Goal: Information Seeking & Learning: Learn about a topic

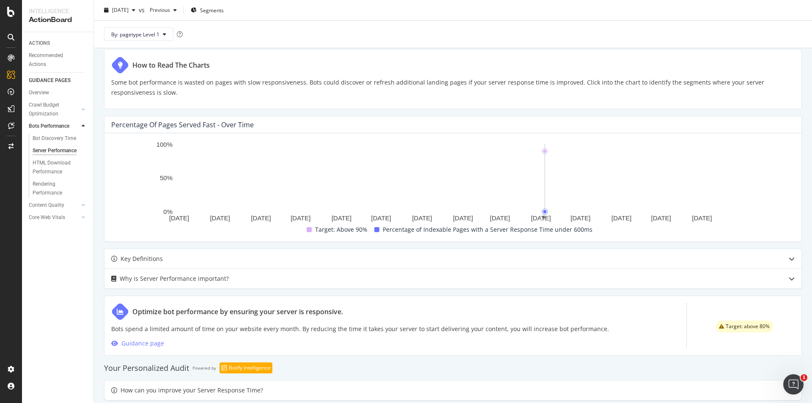
scroll to position [227, 0]
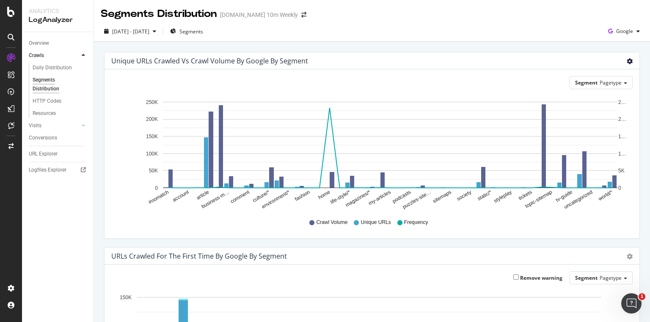
click at [627, 63] on icon "gear" at bounding box center [630, 61] width 6 height 6
click at [592, 97] on span "Table" at bounding box center [605, 95] width 67 height 13
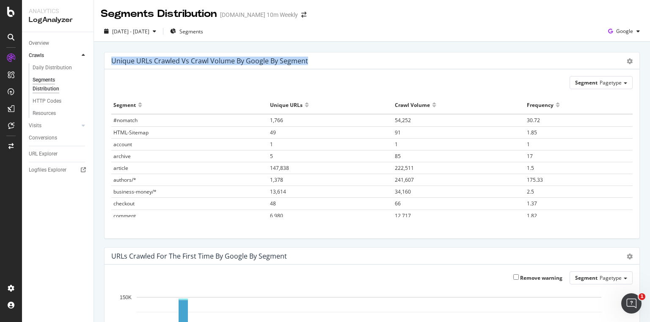
drag, startPoint x: 110, startPoint y: 59, endPoint x: 308, endPoint y: 64, distance: 198.1
click at [308, 64] on div "Unique URLs Crawled vs Crawl Volume by google by Segment Chart (by Value) Table" at bounding box center [372, 60] width 535 height 17
copy div "Unique URLs Crawled vs Crawl Volume by google by Segment"
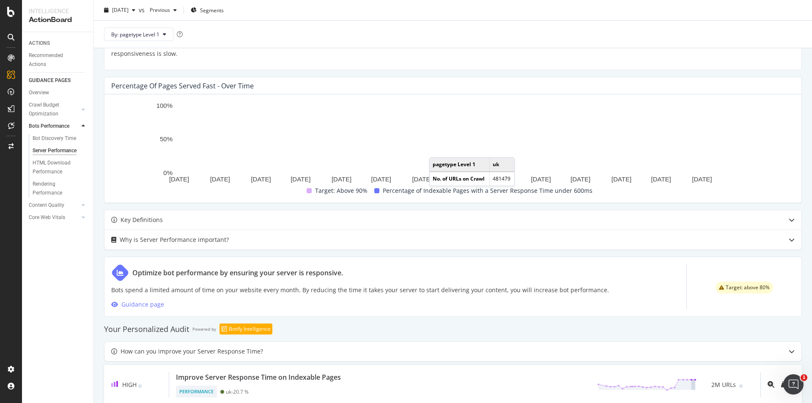
scroll to position [227, 0]
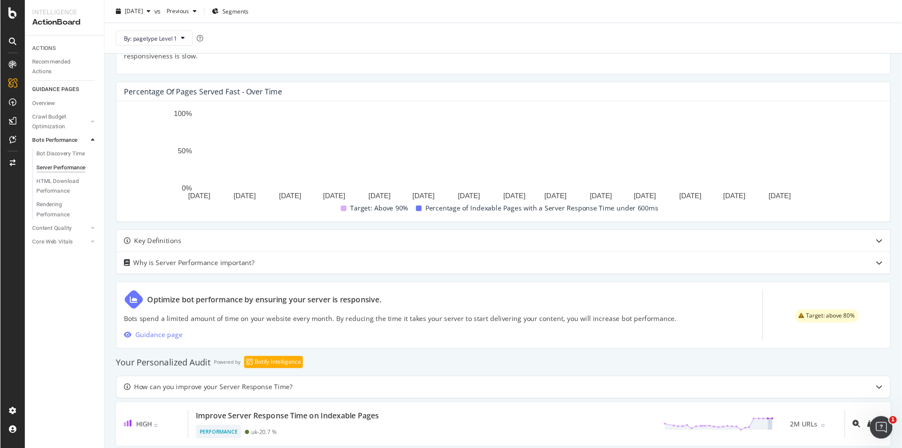
scroll to position [173, 0]
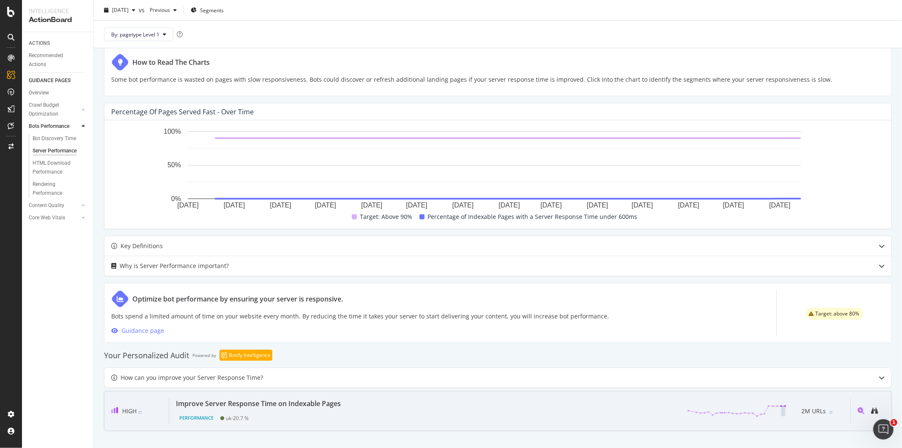
click at [225, 322] on div "Improve Server Response Time on Indexable Pages" at bounding box center [258, 403] width 165 height 10
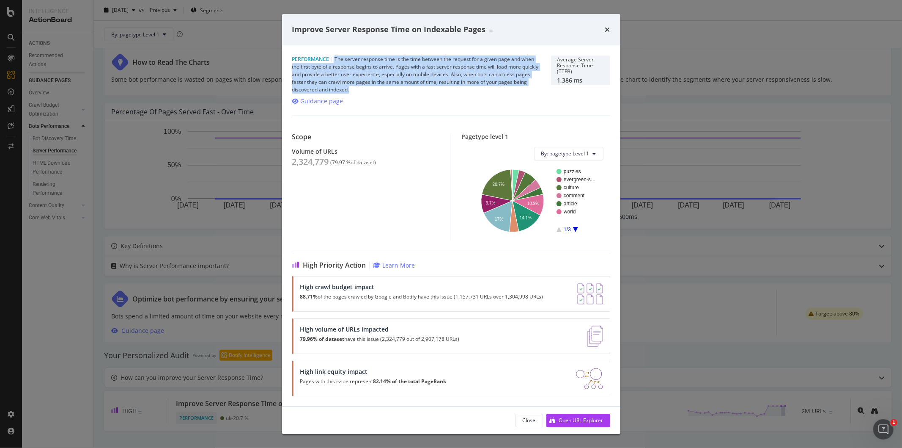
drag, startPoint x: 333, startPoint y: 57, endPoint x: 570, endPoint y: 69, distance: 236.8
click at [537, 90] on div "Performance | The server response time is the time between the request for a gi…" at bounding box center [416, 74] width 249 height 38
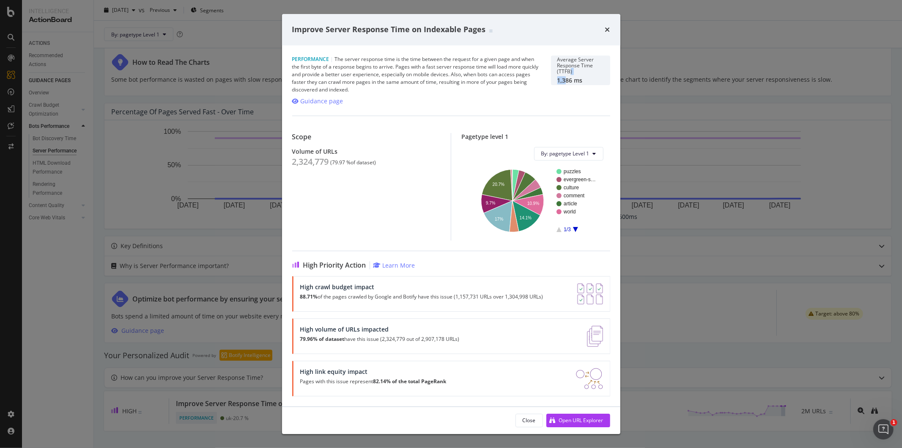
click at [566, 78] on div "Average Server Response Time (TTFB) 1,386 ms" at bounding box center [581, 70] width 47 height 27
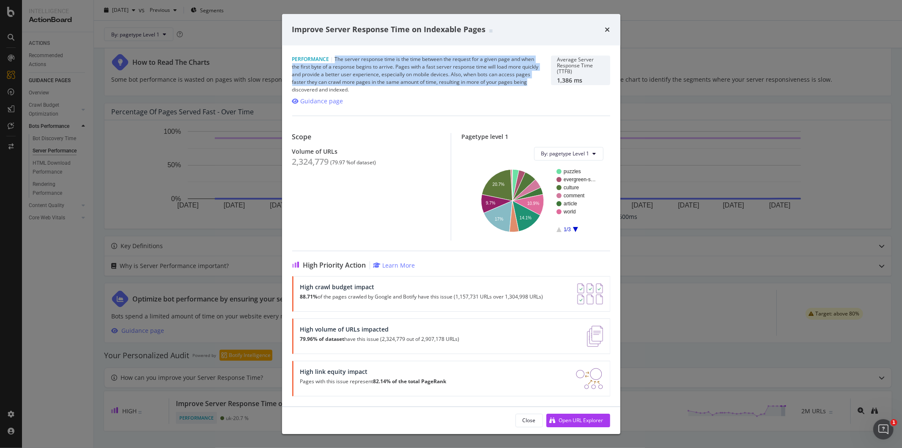
drag, startPoint x: 531, startPoint y: 83, endPoint x: 334, endPoint y: 58, distance: 198.2
click at [334, 58] on div "Performance | The server response time is the time between the request for a gi…" at bounding box center [416, 74] width 249 height 38
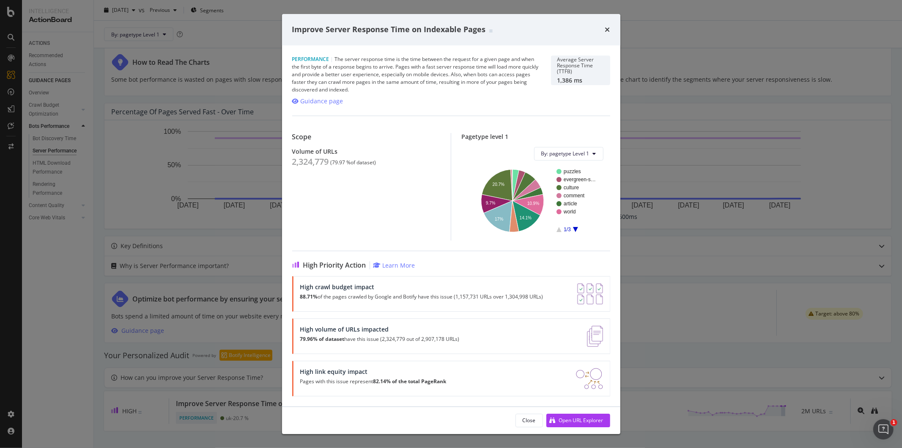
click at [352, 89] on div "Performance | The server response time is the time between the request for a gi…" at bounding box center [416, 74] width 249 height 38
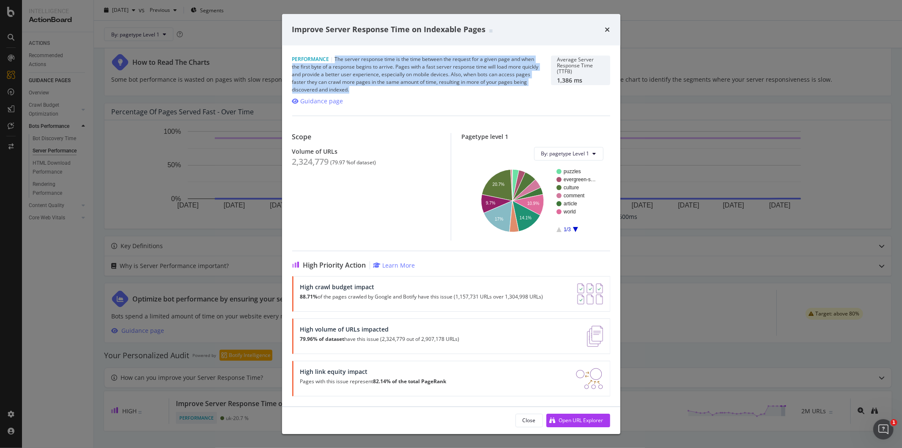
drag, startPoint x: 343, startPoint y: 70, endPoint x: 336, endPoint y: 57, distance: 15.3
click at [336, 57] on div "Performance | The server response time is the time between the request for a gi…" at bounding box center [416, 74] width 249 height 38
copy div "The server response time is the time between the request for a given page and w…"
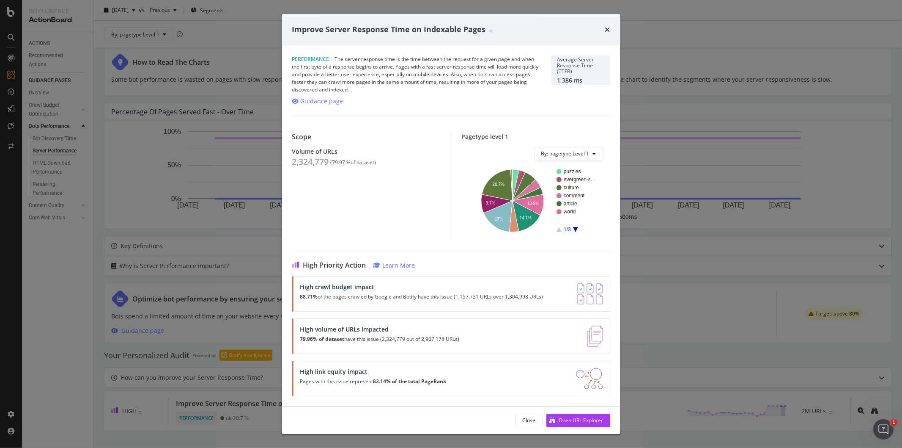
drag, startPoint x: 713, startPoint y: 234, endPoint x: 711, endPoint y: 240, distance: 6.2
click at [649, 232] on div "Improve Server Response Time on Indexable Pages Performance | The server respon…" at bounding box center [451, 224] width 902 height 448
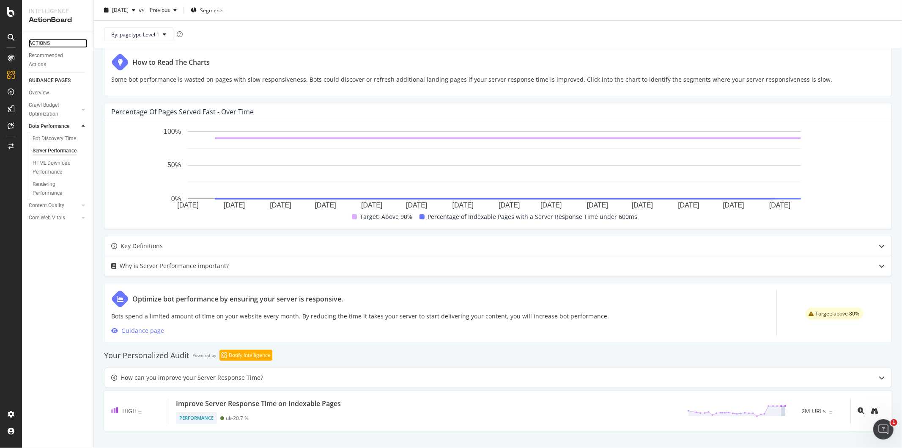
click at [44, 41] on div "ACTIONS" at bounding box center [39, 43] width 21 height 9
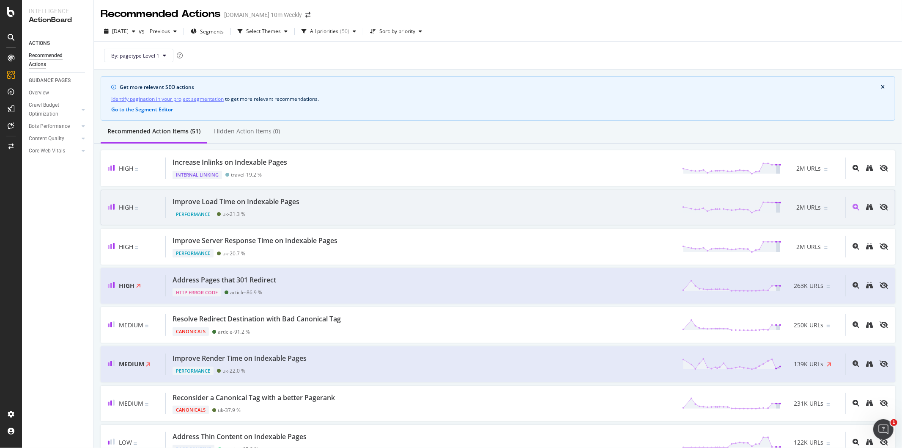
click at [305, 205] on div "Improve Load Time on Indexable Pages Performance uk - 21.3 % 2M URLs" at bounding box center [506, 208] width 680 height 22
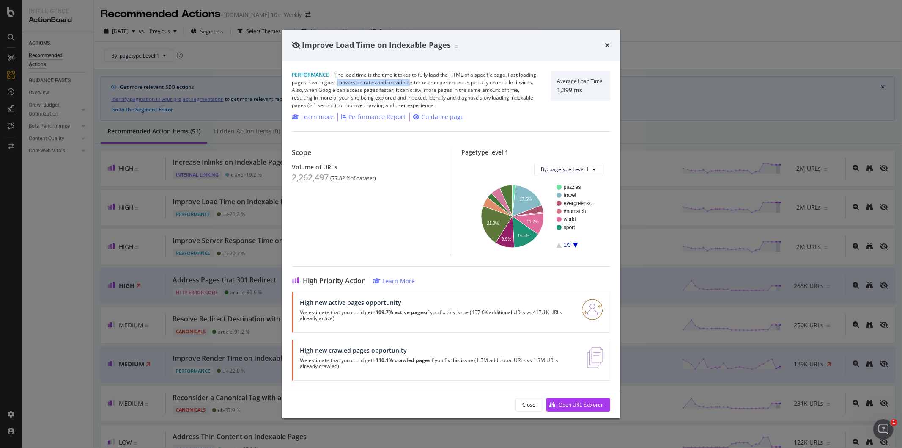
drag, startPoint x: 336, startPoint y: 79, endPoint x: 375, endPoint y: 75, distance: 39.1
click at [408, 78] on div "Performance | The load time is the time it takes to fully load the HTML of a sp…" at bounding box center [416, 90] width 249 height 38
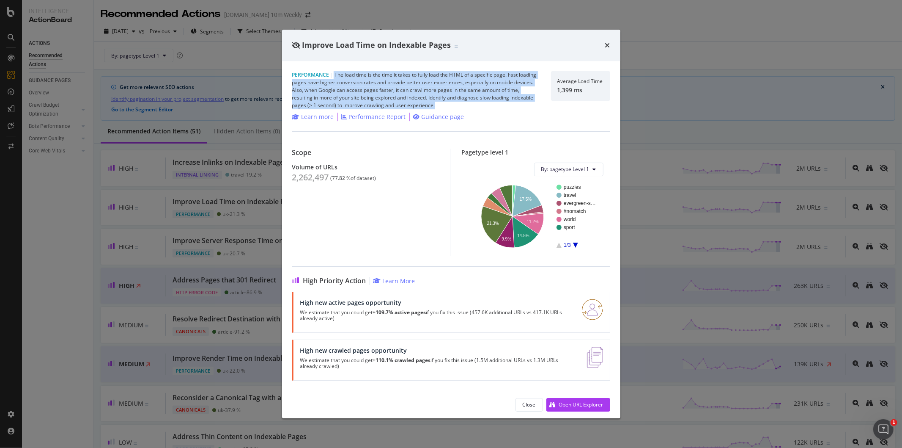
drag, startPoint x: 333, startPoint y: 74, endPoint x: 457, endPoint y: 104, distance: 127.7
click at [457, 104] on div "Performance | The load time is the time it takes to fully load the HTML of a sp…" at bounding box center [416, 90] width 249 height 38
copy div "The load time is the time it takes to fully load the HTML of a specific page. F…"
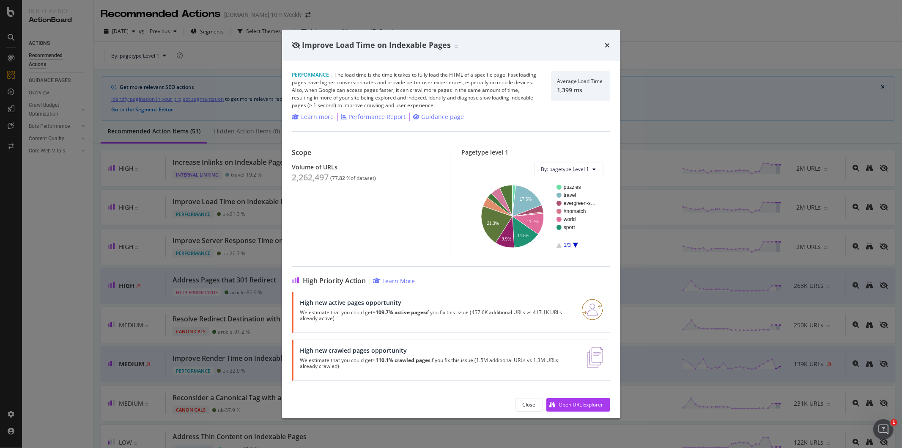
click at [649, 125] on div "Improve Load Time on Indexable Pages Performance | The load time is the time it…" at bounding box center [451, 224] width 902 height 448
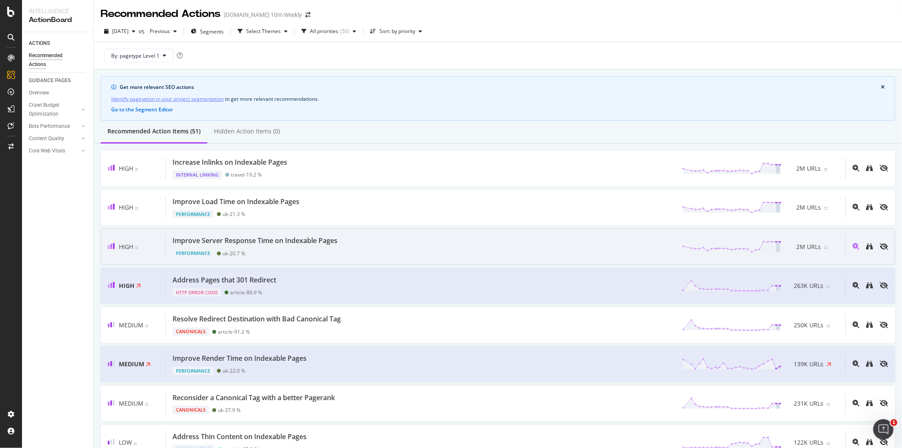
click at [262, 240] on div "Improve Server Response Time on Indexable Pages" at bounding box center [255, 241] width 165 height 10
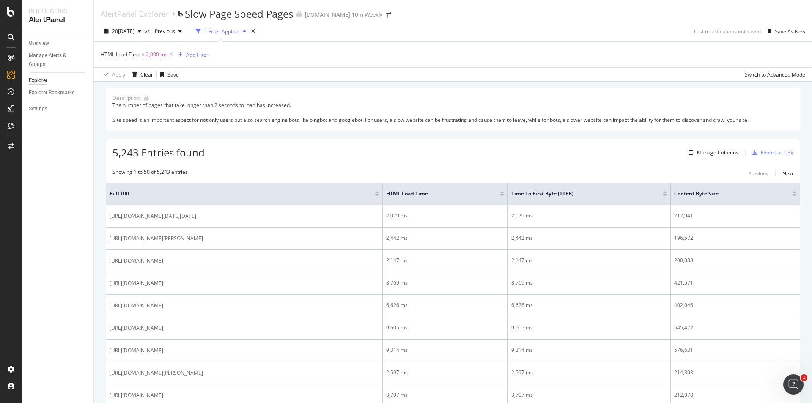
click at [504, 195] on div at bounding box center [502, 195] width 4 height 2
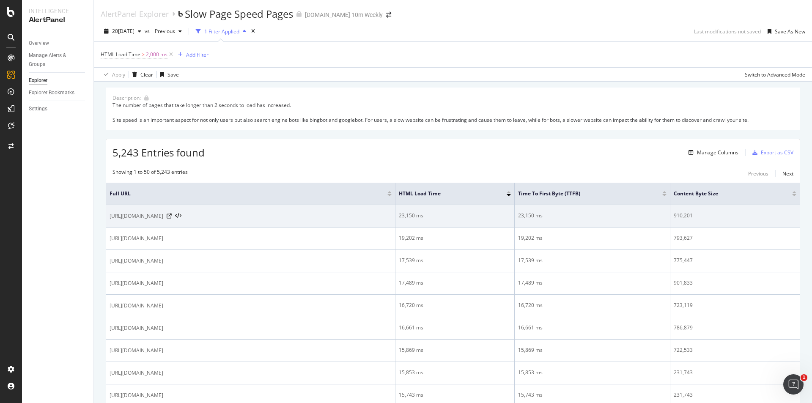
drag, startPoint x: 231, startPoint y: 215, endPoint x: 108, endPoint y: 217, distance: 123.6
click at [108, 217] on td "https://www.thetimes.com/html-sitemap/2004-01-4" at bounding box center [250, 216] width 289 height 22
copy span "https://www.thetimes.com/html-sitemap/2004-01-4"
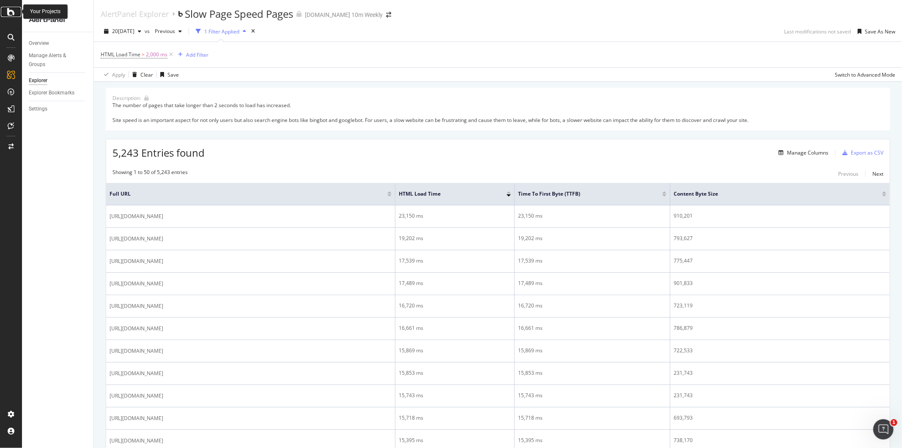
click at [10, 12] on icon at bounding box center [11, 12] width 8 height 10
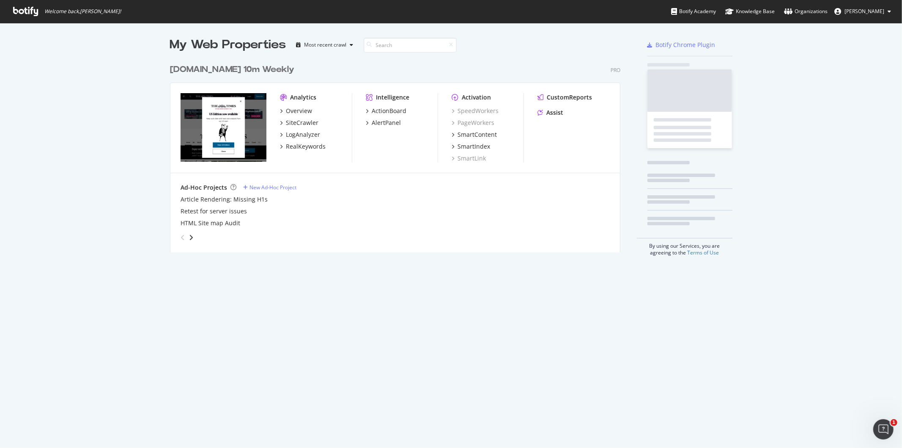
scroll to position [441, 889]
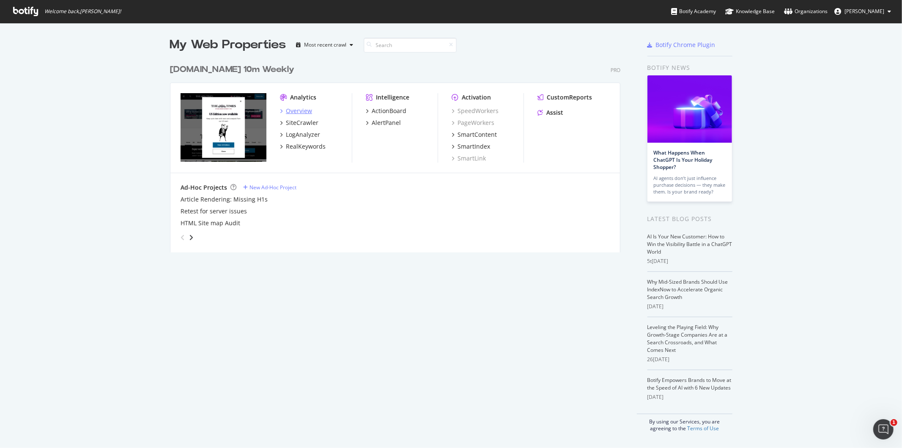
click at [298, 109] on div "Overview" at bounding box center [299, 111] width 26 height 8
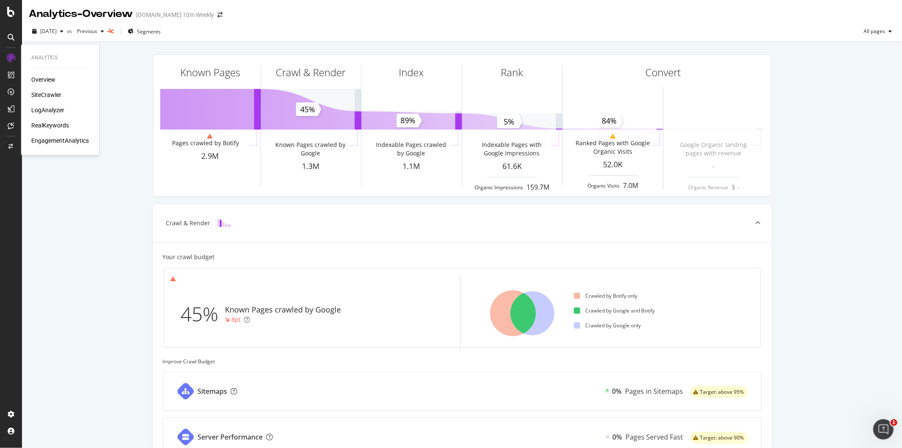
click at [41, 94] on div "SiteCrawler" at bounding box center [46, 95] width 30 height 8
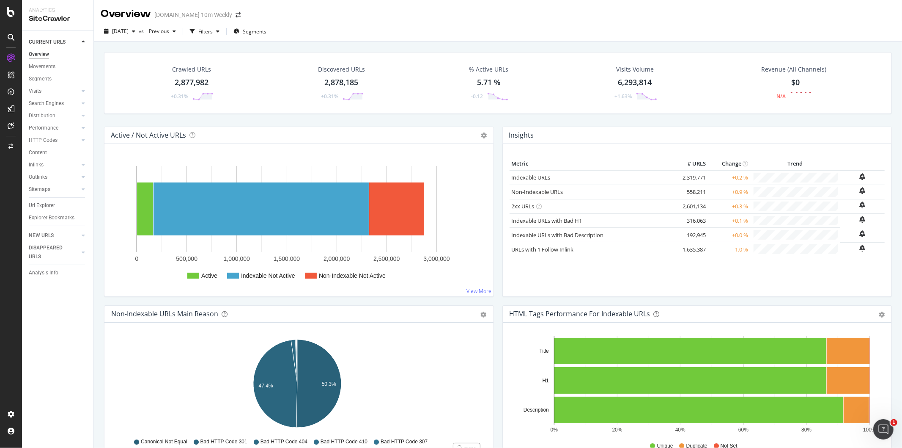
click at [430, 322] on div "Hold CTRL while clicking to filter the report. 47.4% 50.3% Non-Indexable Main R…" at bounding box center [299, 398] width 389 height 152
click at [43, 63] on div "Movements" at bounding box center [42, 66] width 27 height 9
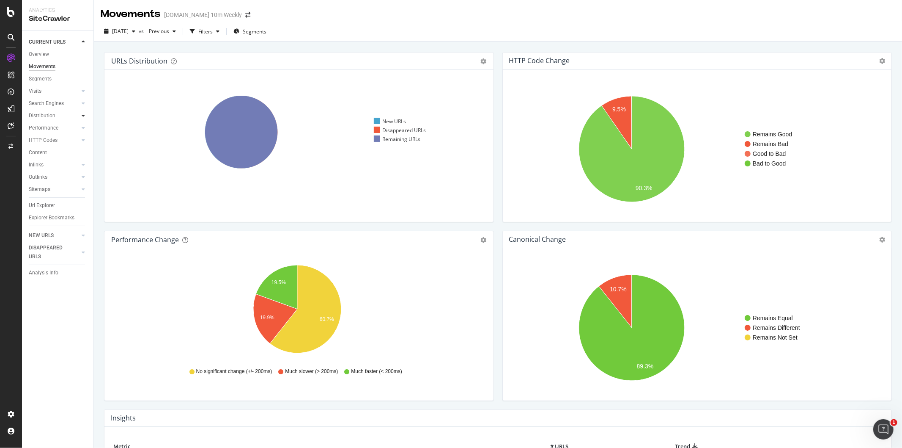
click at [82, 115] on icon at bounding box center [83, 115] width 3 height 5
click at [47, 125] on div "Top Charts" at bounding box center [45, 128] width 25 height 9
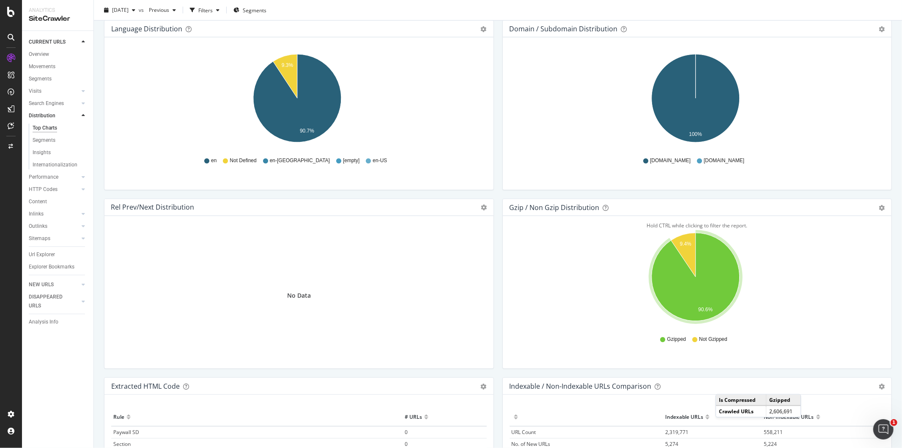
scroll to position [1125, 0]
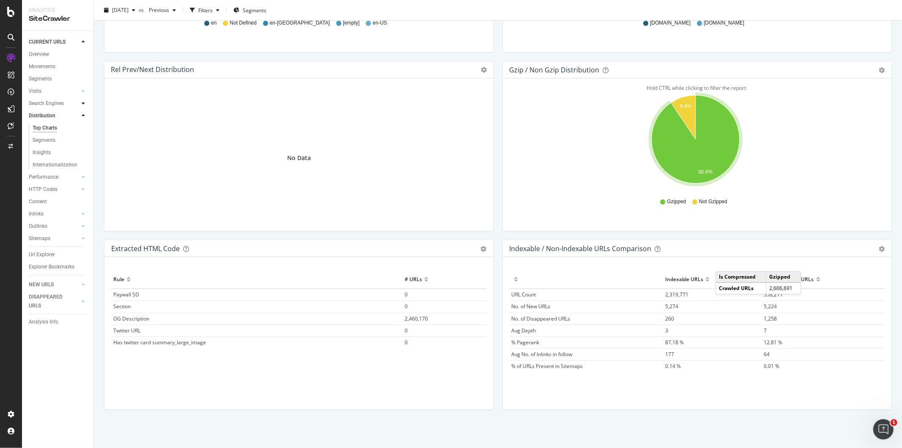
click at [84, 103] on icon at bounding box center [83, 103] width 3 height 5
click at [46, 111] on div "Top Charts" at bounding box center [45, 115] width 25 height 9
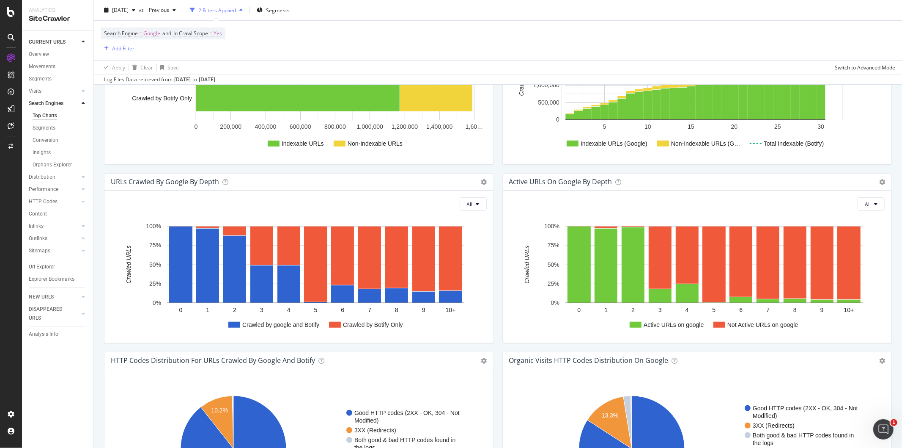
scroll to position [189, 0]
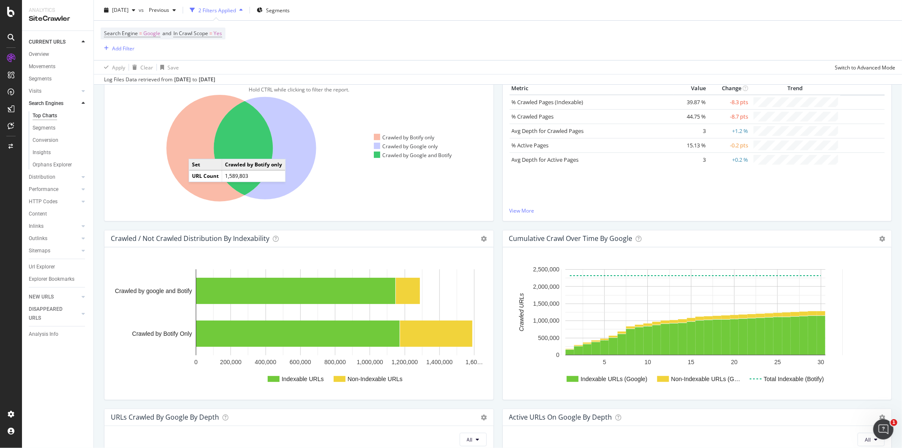
click at [197, 151] on icon at bounding box center [220, 148] width 107 height 107
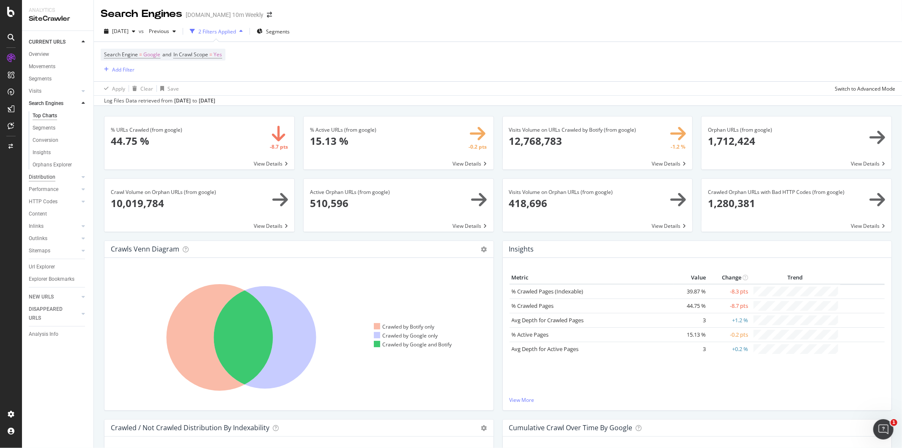
click at [54, 174] on div "Distribution" at bounding box center [42, 177] width 27 height 9
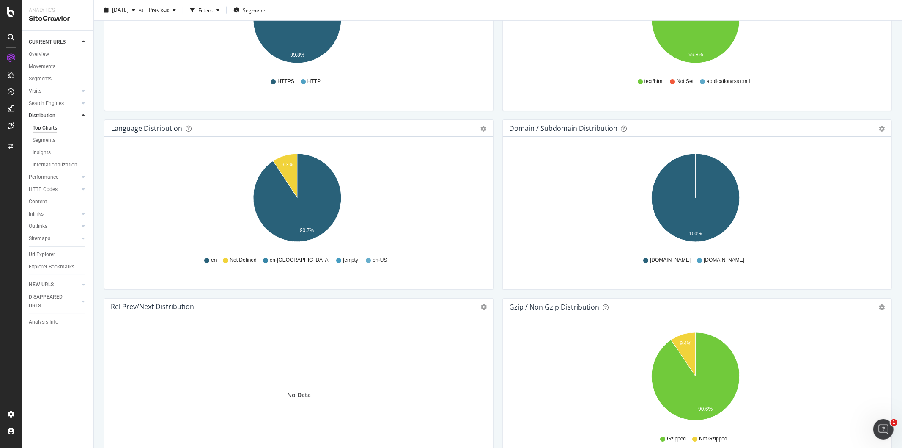
scroll to position [987, 0]
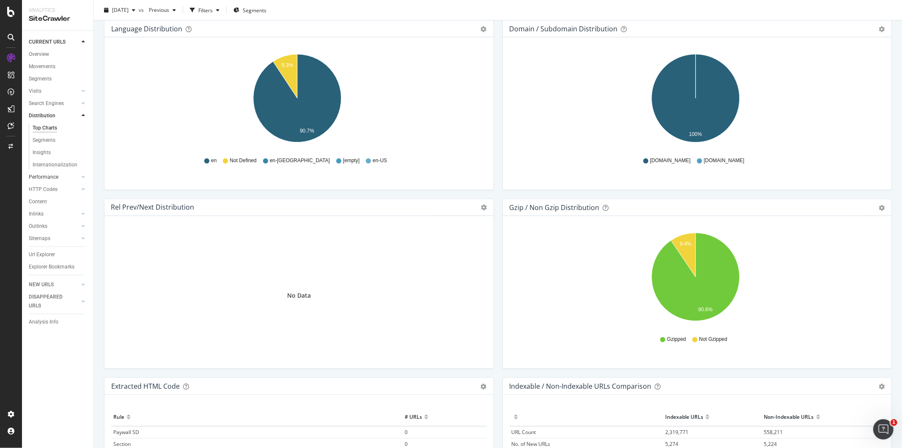
click at [74, 175] on div at bounding box center [75, 177] width 8 height 8
click at [79, 185] on div at bounding box center [83, 189] width 8 height 8
click at [83, 175] on div at bounding box center [83, 177] width 8 height 8
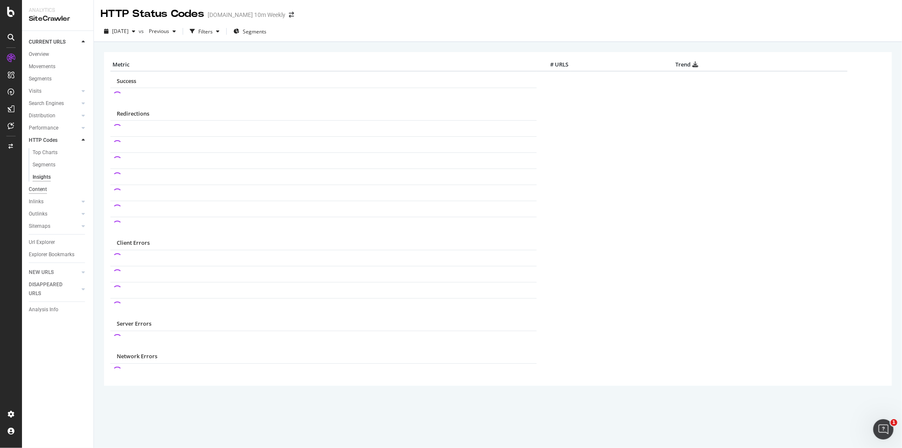
click at [42, 189] on div "Content" at bounding box center [38, 189] width 18 height 9
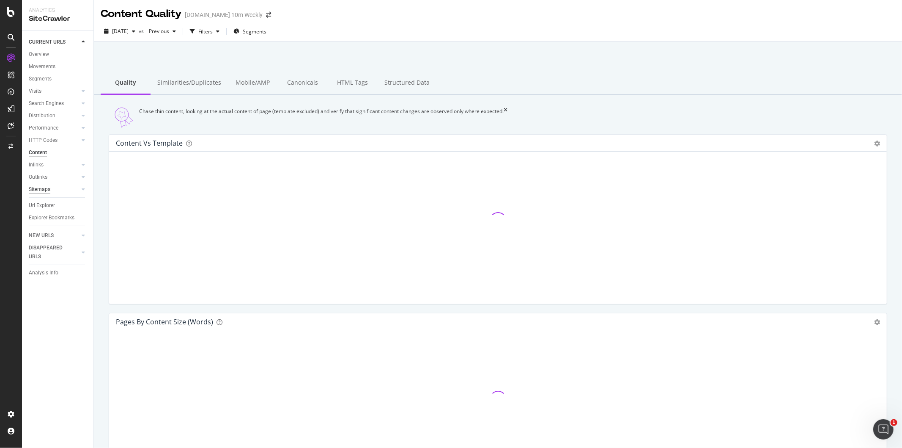
click at [49, 188] on div "Sitemaps" at bounding box center [40, 189] width 22 height 9
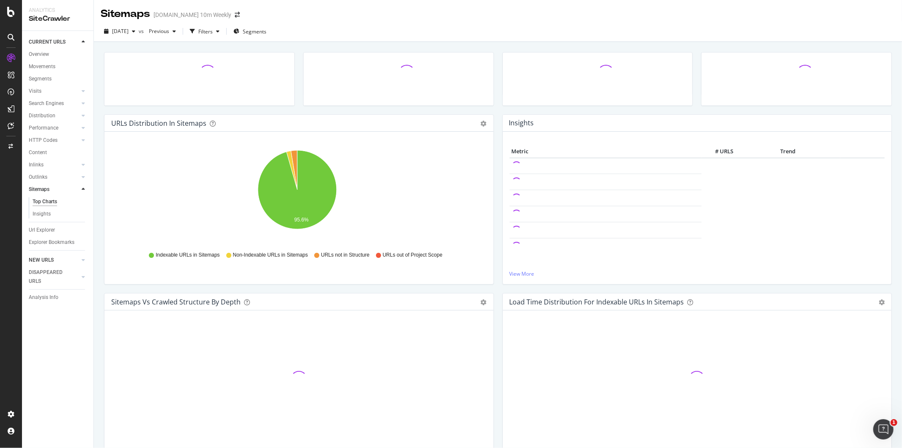
click at [77, 256] on link "NEW URLS" at bounding box center [54, 260] width 50 height 9
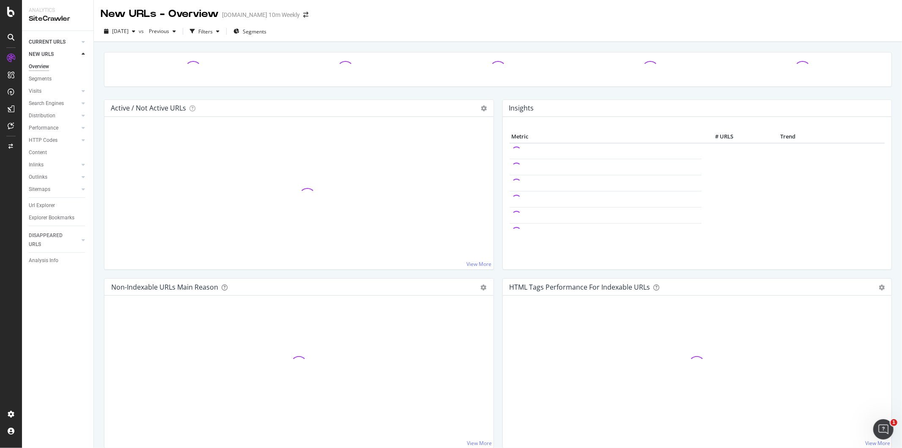
click at [66, 41] on link "CURRENT URLS" at bounding box center [54, 42] width 50 height 9
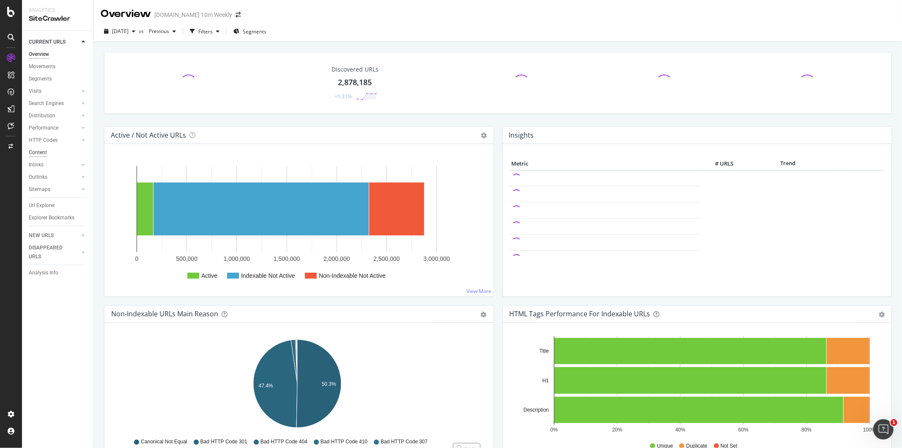
click at [41, 154] on div "Content" at bounding box center [38, 152] width 18 height 9
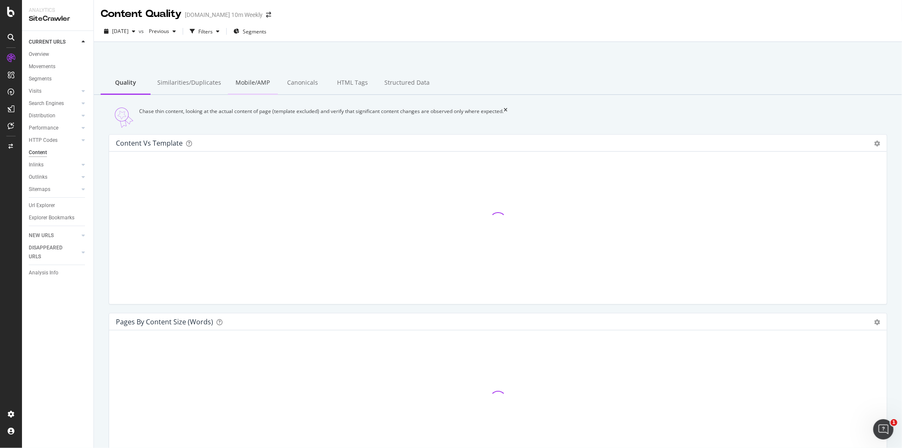
drag, startPoint x: 208, startPoint y: 81, endPoint x: 228, endPoint y: 87, distance: 20.2
click at [207, 81] on div "Similarities/Duplicates" at bounding box center [189, 83] width 77 height 23
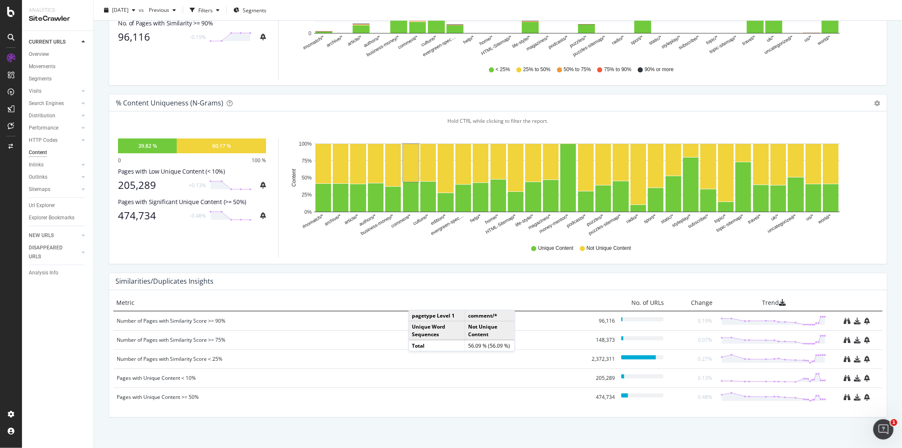
scroll to position [233, 0]
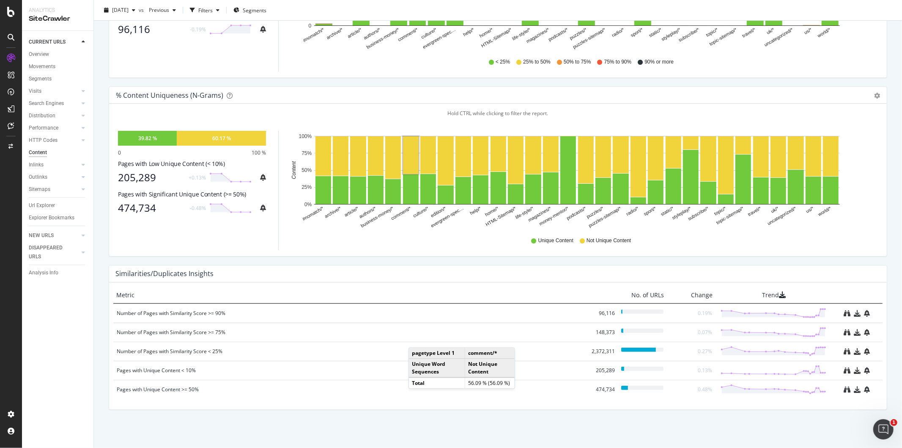
click at [408, 322] on div "Similarities/Duplicates Insights Metric No. of URLs Change Trend Number of Page…" at bounding box center [498, 337] width 779 height 145
click at [196, 322] on div "Number of Pages with Similarity Score < 25%" at bounding box center [351, 351] width 469 height 8
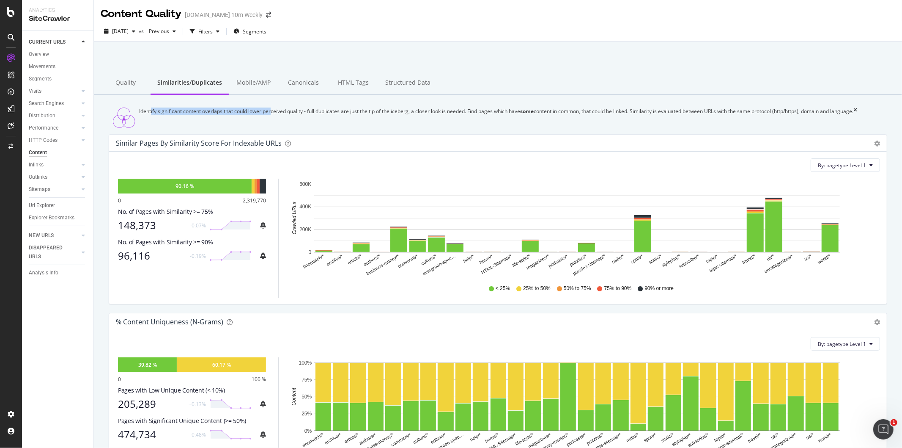
drag, startPoint x: 159, startPoint y: 121, endPoint x: 278, endPoint y: 128, distance: 119.9
click at [278, 128] on div "Identify significant content overlaps that could lower perceived quality - full…" at bounding box center [498, 117] width 779 height 20
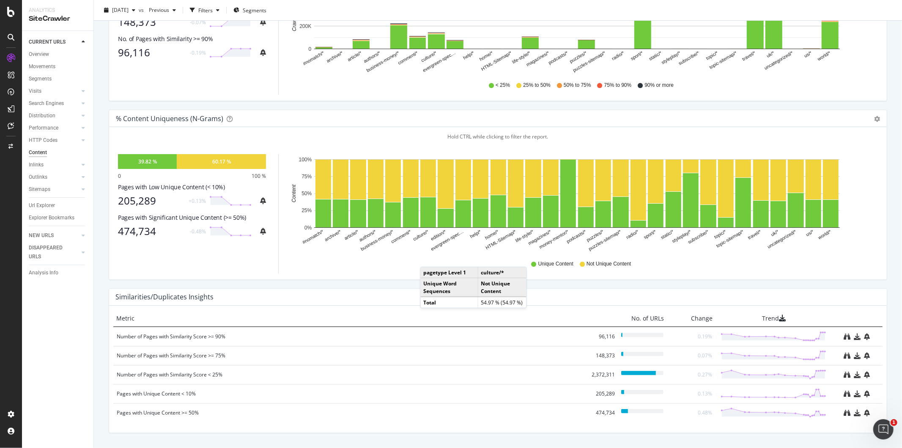
scroll to position [233, 0]
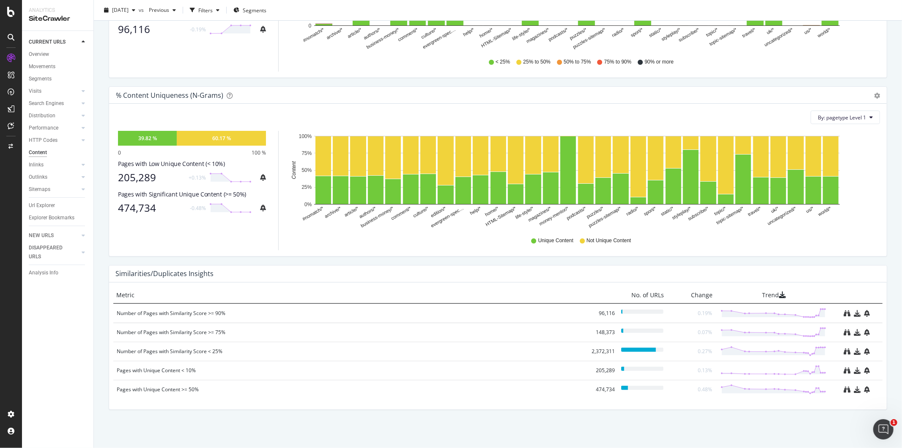
click at [149, 275] on h4 "Similarities/Duplicates Insights" at bounding box center [165, 273] width 98 height 11
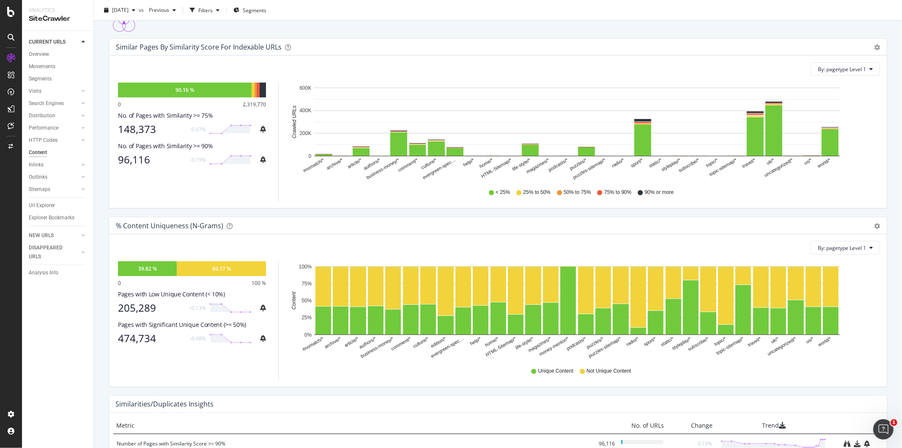
scroll to position [0, 0]
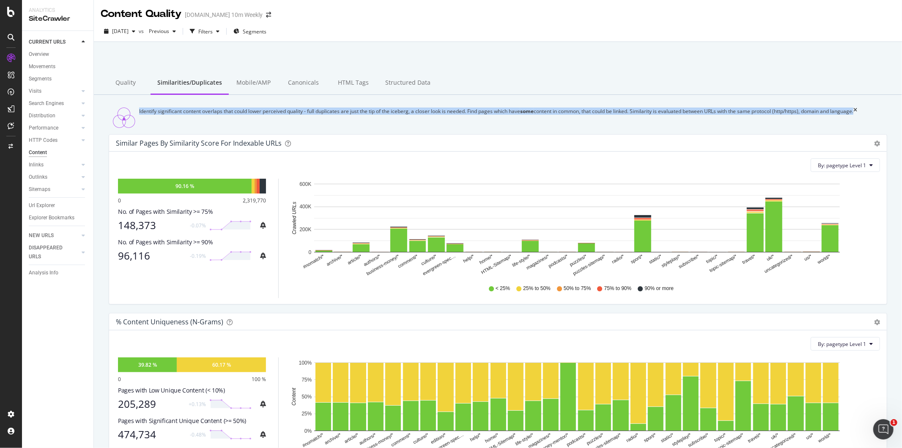
drag, startPoint x: 144, startPoint y: 120, endPoint x: 869, endPoint y: 128, distance: 724.4
click at [649, 128] on div "Identify significant content overlaps that could lower perceived quality - full…" at bounding box center [498, 117] width 779 height 20
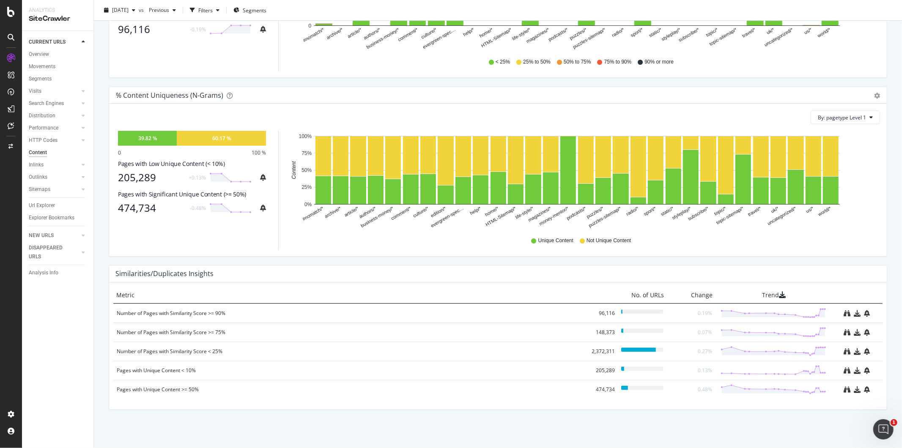
scroll to position [233, 0]
click at [149, 322] on div "Number of Pages with Similarity Score < 25%" at bounding box center [351, 351] width 469 height 8
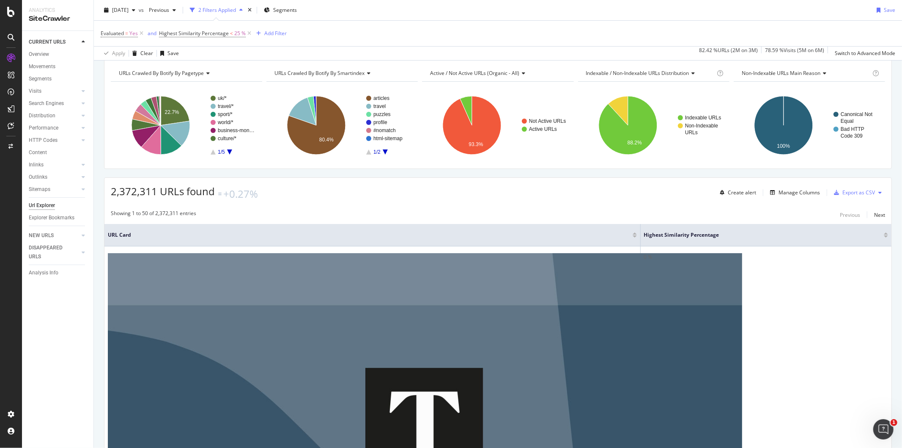
scroll to position [17, 0]
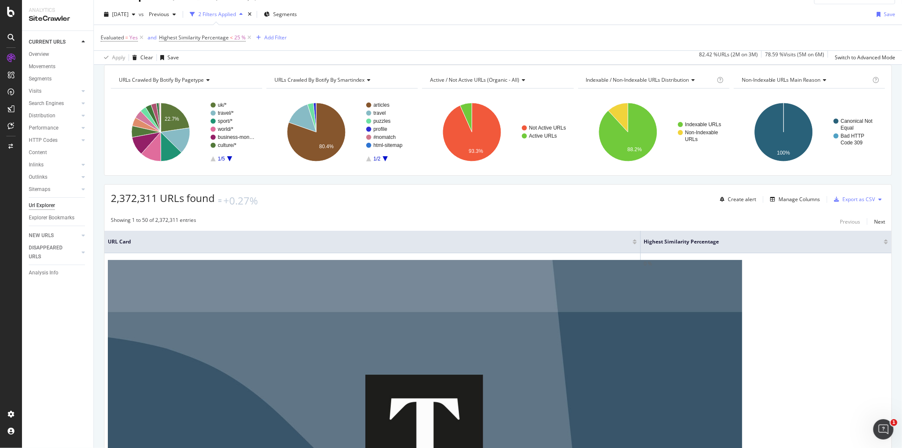
click at [649, 244] on div at bounding box center [886, 243] width 4 height 2
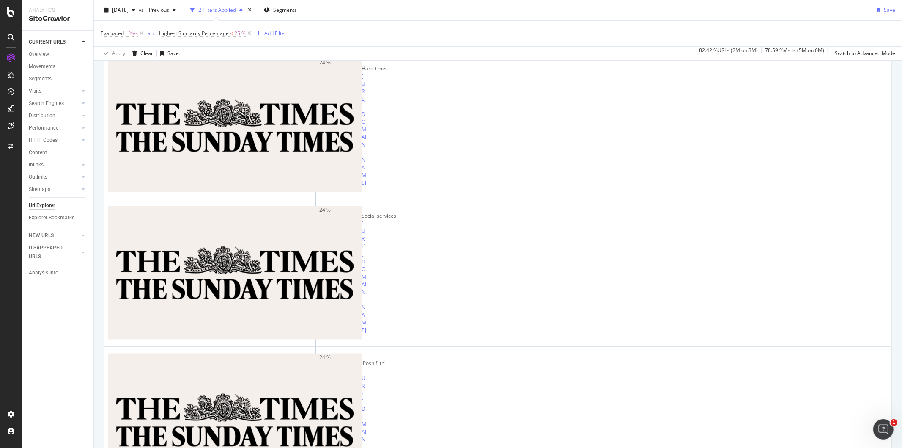
scroll to position [799, 0]
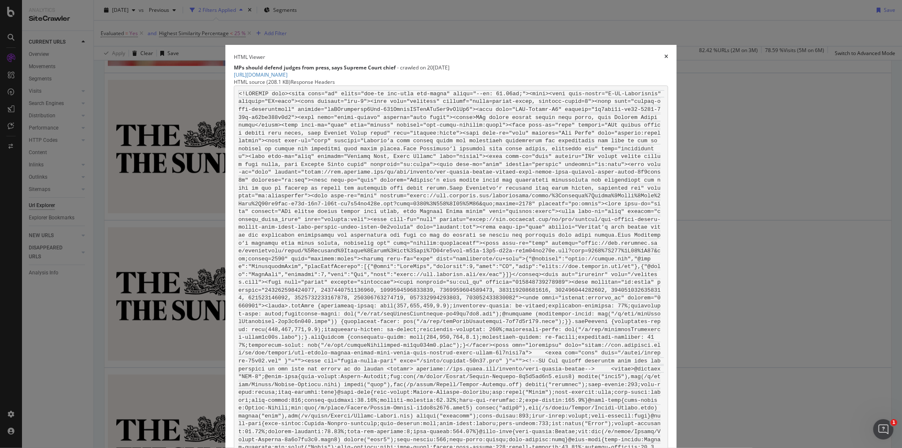
click at [649, 107] on div "HTML Viewer MPs should defend judges from press, says Supreme Court chief - cra…" at bounding box center [451, 224] width 902 height 448
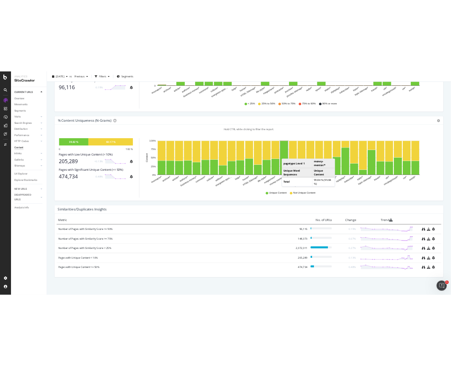
scroll to position [233, 0]
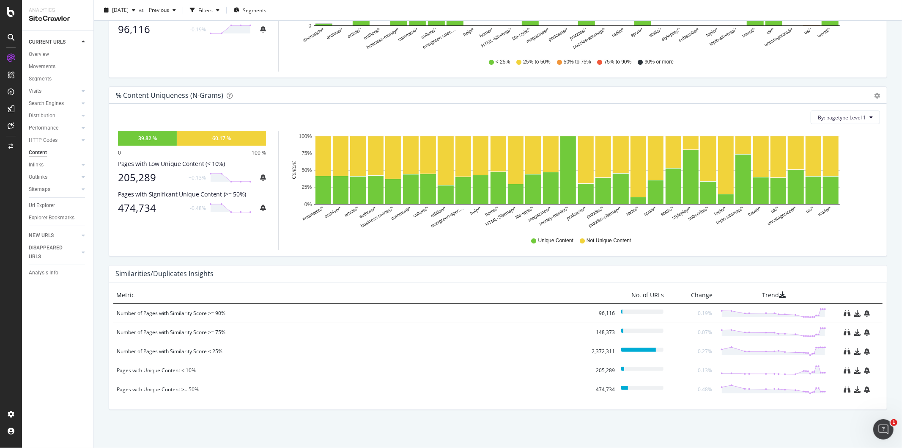
click at [649, 260] on div "% Content Uniqueness (N-Grams) Pie Table Export as CSV Add to Custom Report By:…" at bounding box center [498, 175] width 792 height 179
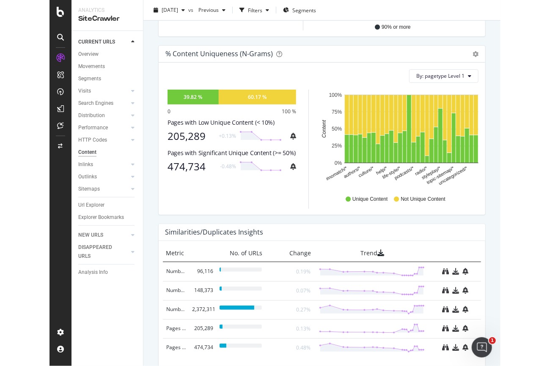
scroll to position [314, 0]
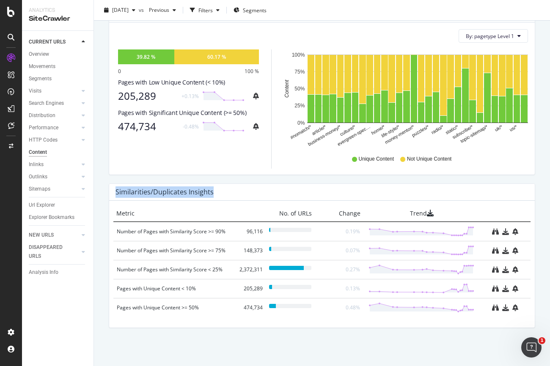
drag, startPoint x: 115, startPoint y: 192, endPoint x: 212, endPoint y: 192, distance: 97.3
click at [212, 192] on div "Similarities/Duplicates Insights" at bounding box center [322, 192] width 426 height 17
copy h4 "Similarities/Duplicates Insights"
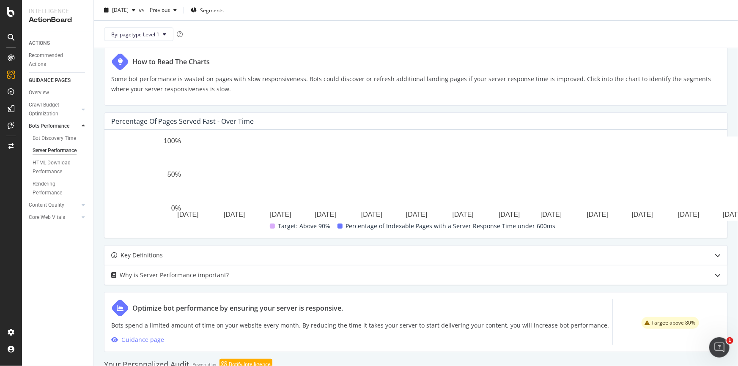
scroll to position [173, 0]
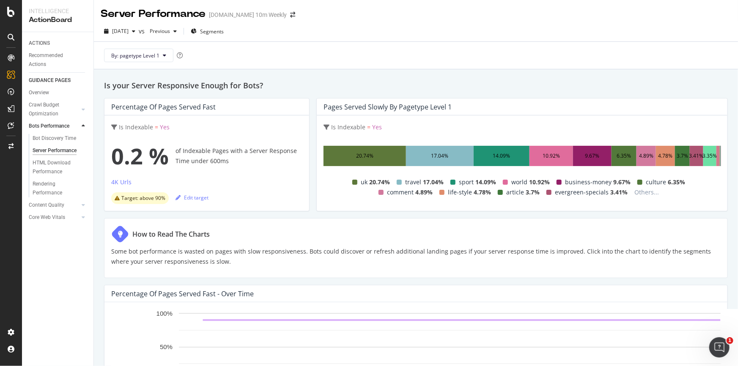
scroll to position [227, 0]
